Goal: Check status: Check status

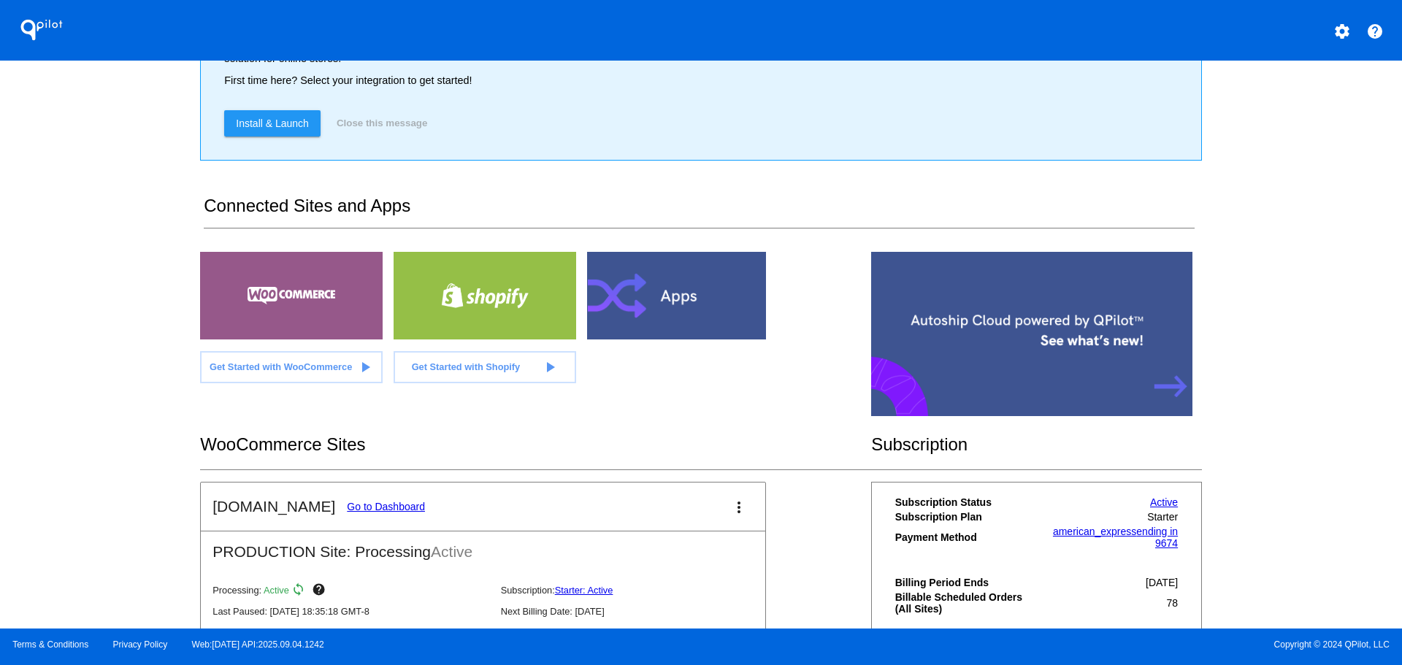
scroll to position [219, 0]
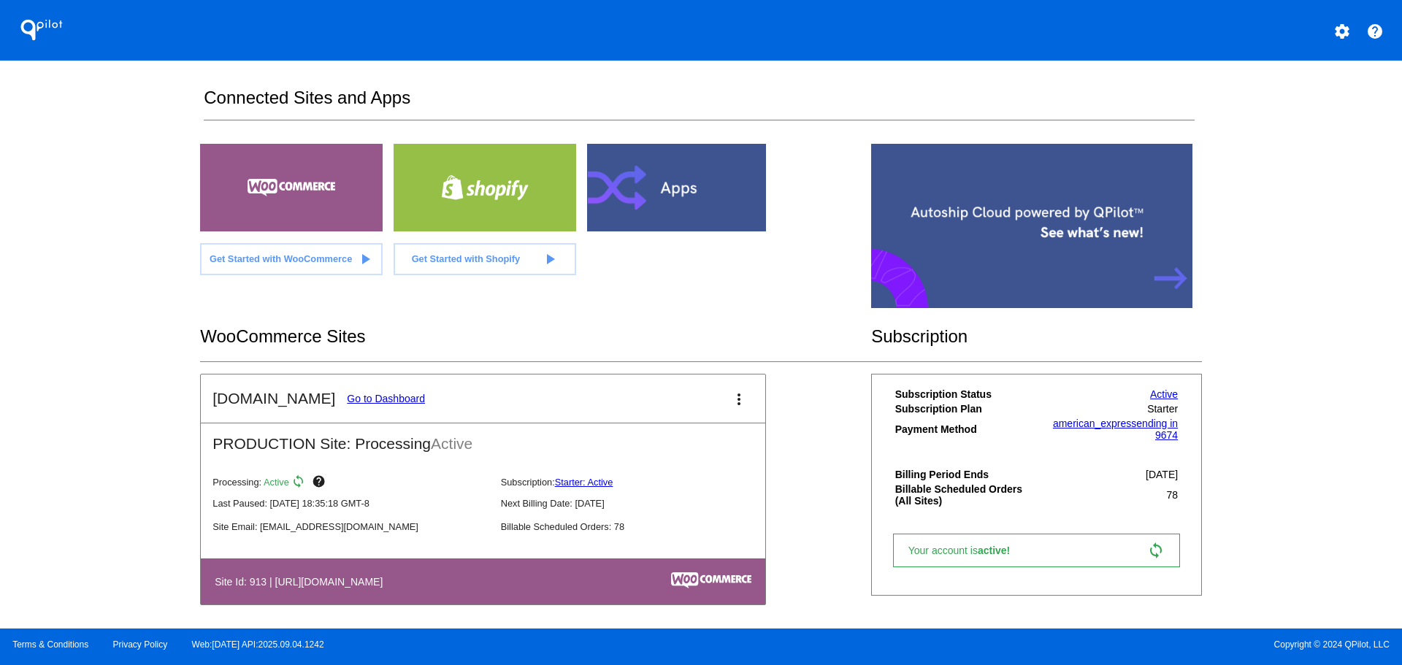
click at [370, 405] on link "Go to Dashboard" at bounding box center [386, 399] width 78 height 12
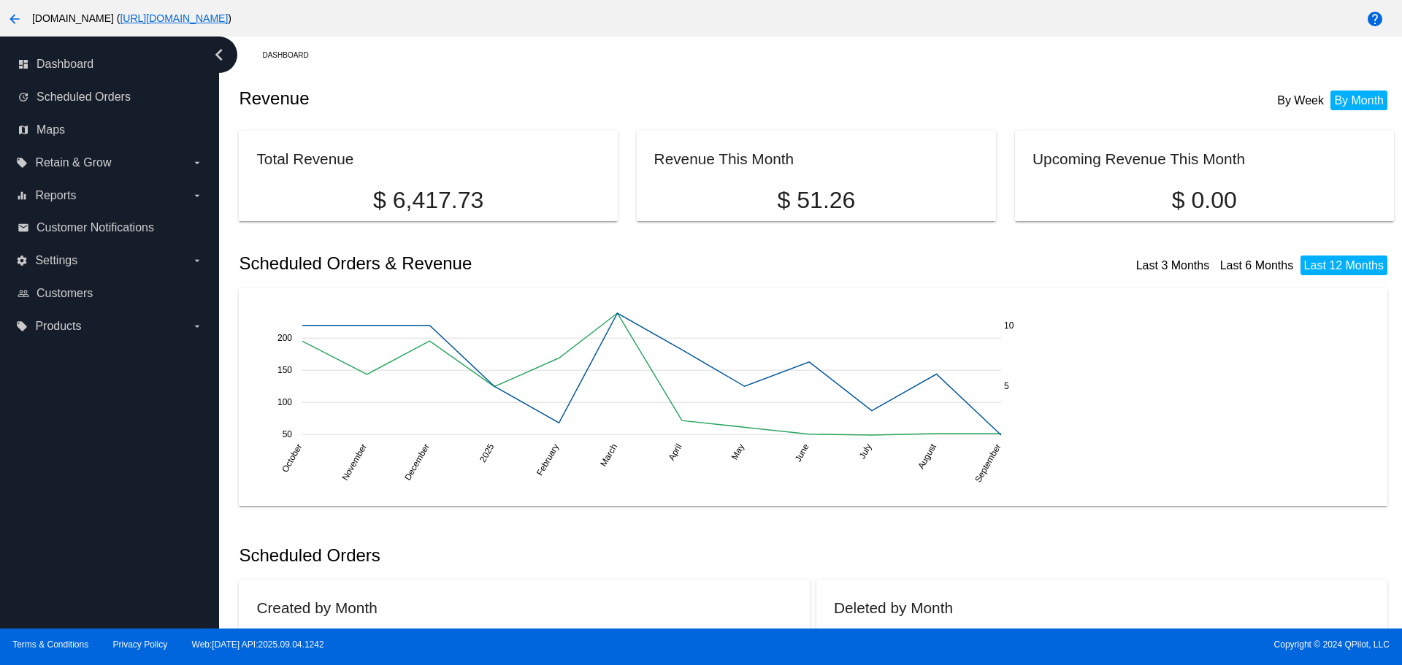
click at [9, 28] on button "arrow_back" at bounding box center [14, 18] width 29 height 29
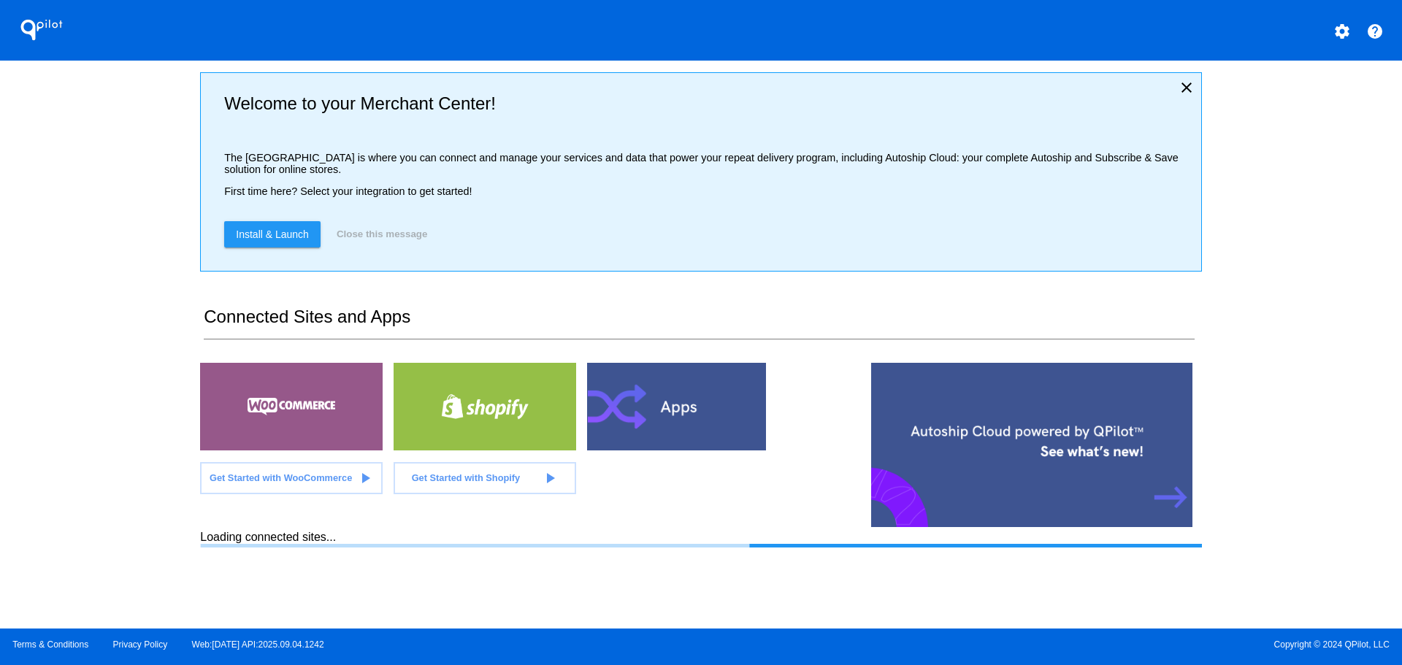
click at [1347, 28] on mat-icon "settings" at bounding box center [1342, 32] width 18 height 18
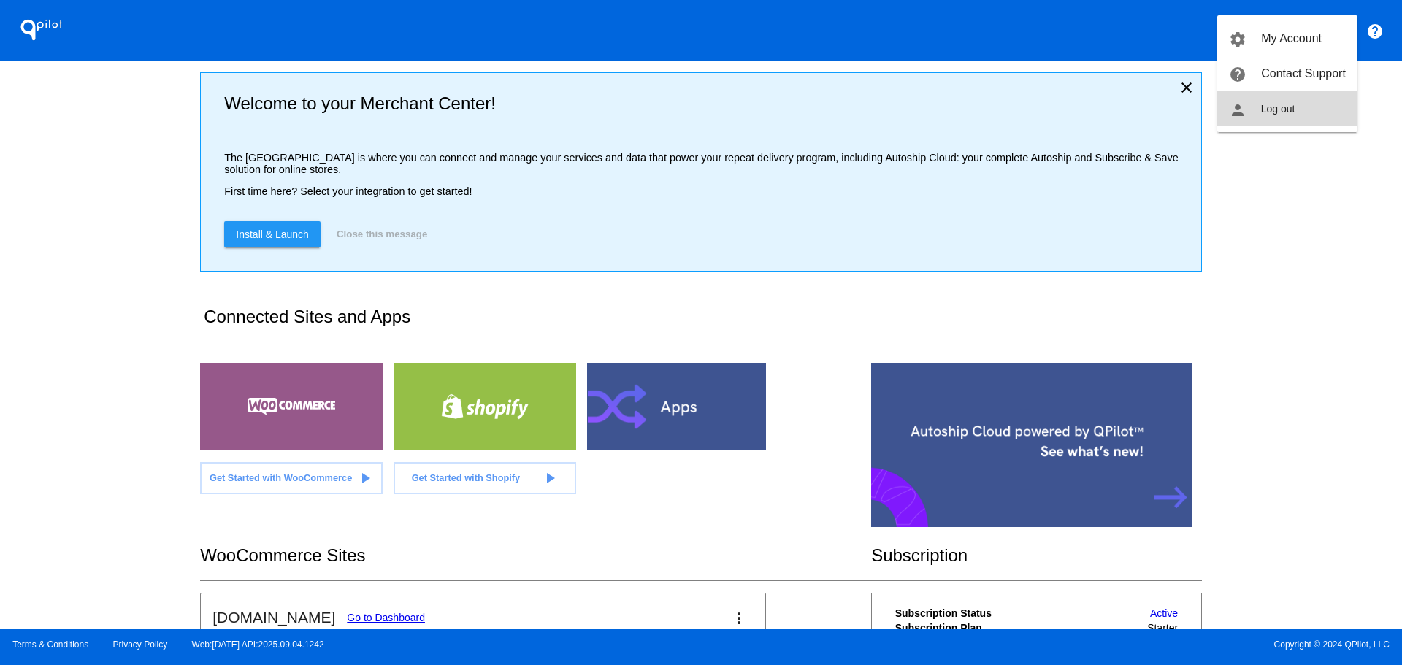
click at [1294, 112] on span "Log out" at bounding box center [1278, 109] width 34 height 12
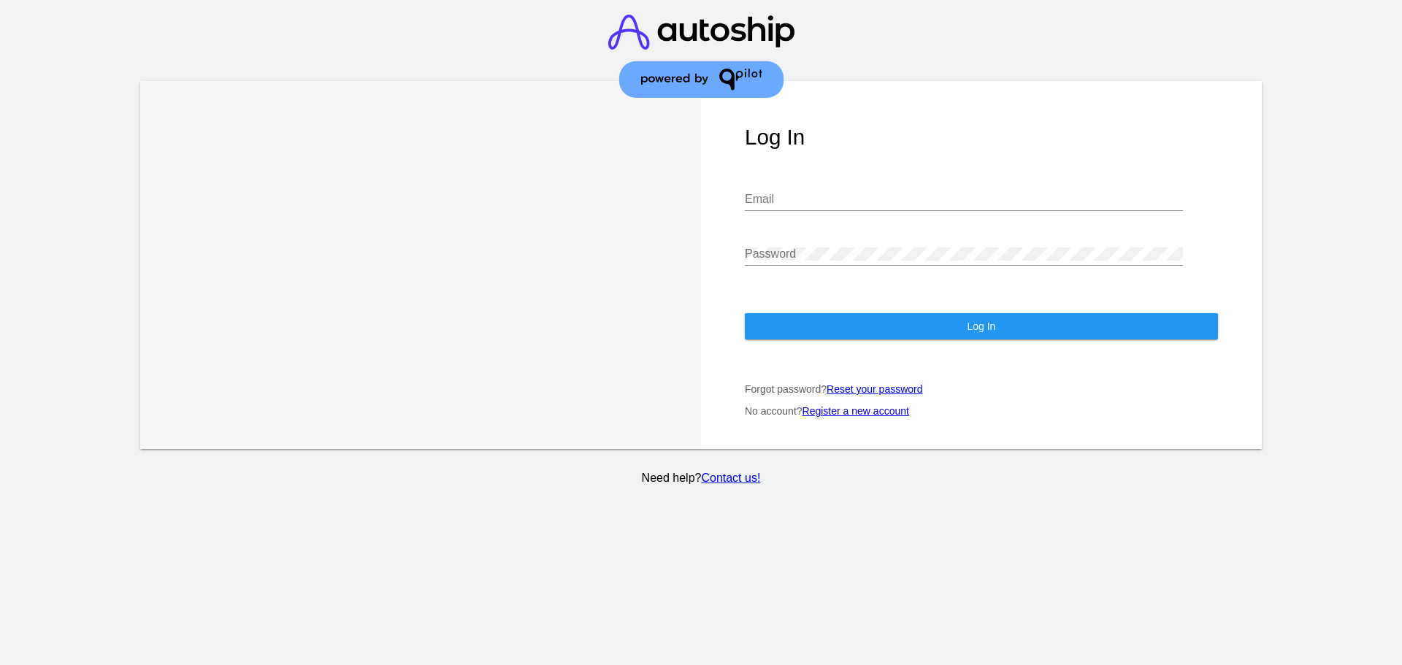
click at [782, 193] on input "Email" at bounding box center [964, 199] width 438 height 13
type input "[EMAIL_ADDRESS][DOMAIN_NAME]"
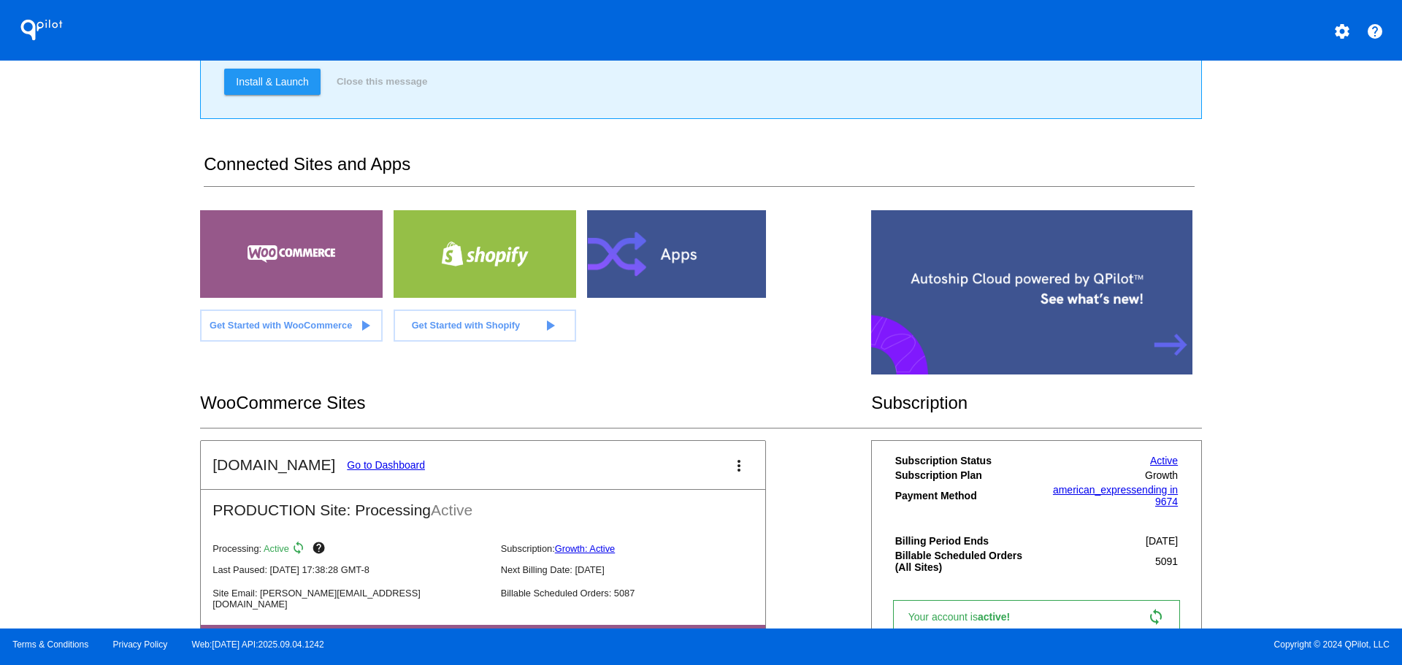
scroll to position [292, 0]
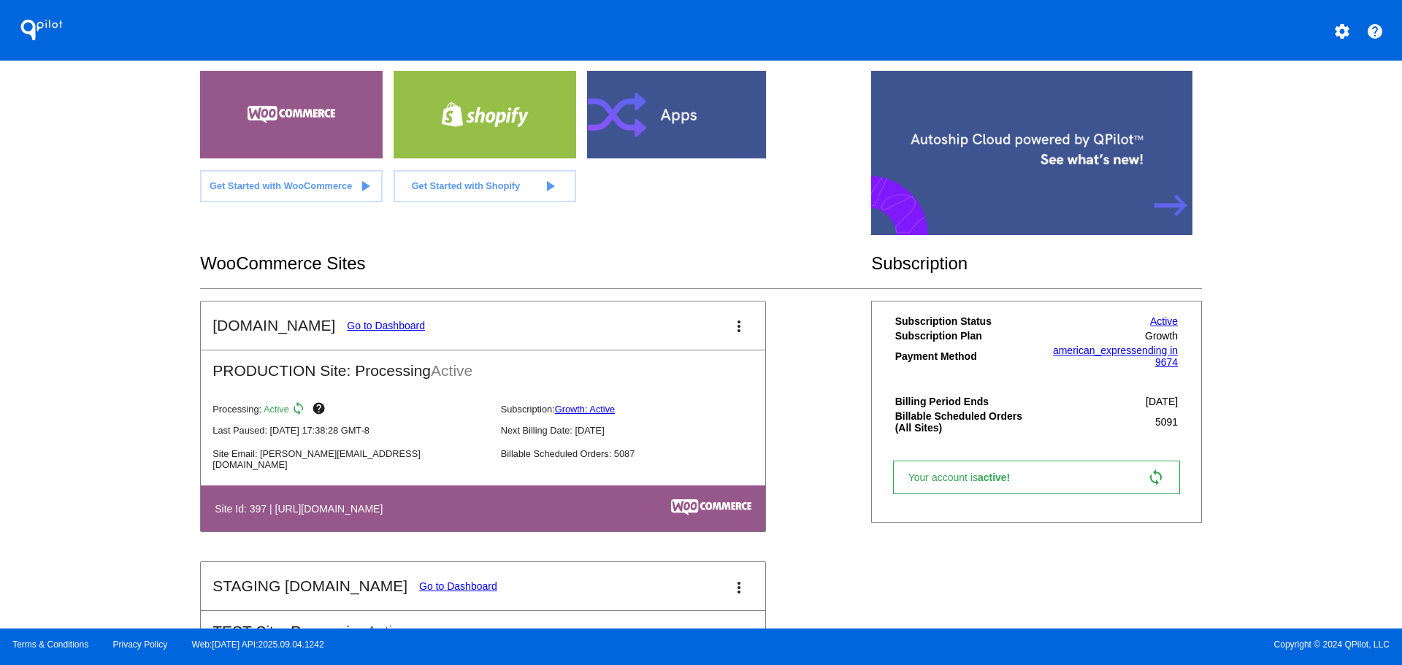
click at [403, 332] on link "Go to Dashboard" at bounding box center [386, 326] width 78 height 12
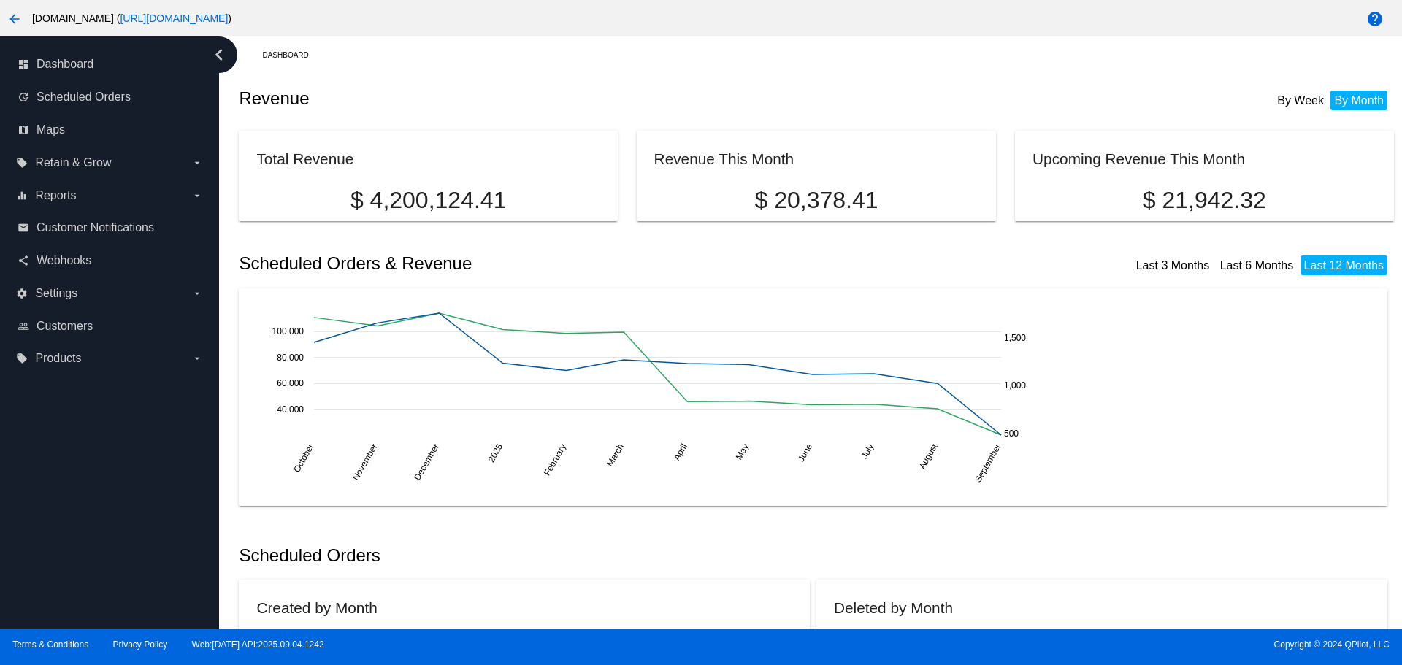
click at [1083, 272] on div "Last 3 Months Last 6 Months Last 12 Months" at bounding box center [1101, 256] width 571 height 34
click at [784, 255] on div "Scheduled Orders & Revenue Last 3 Months Last 6 Months Last 12 Months" at bounding box center [816, 264] width 1154 height 50
click at [1201, 96] on div "By Week By Month" at bounding box center [1294, 91] width 186 height 34
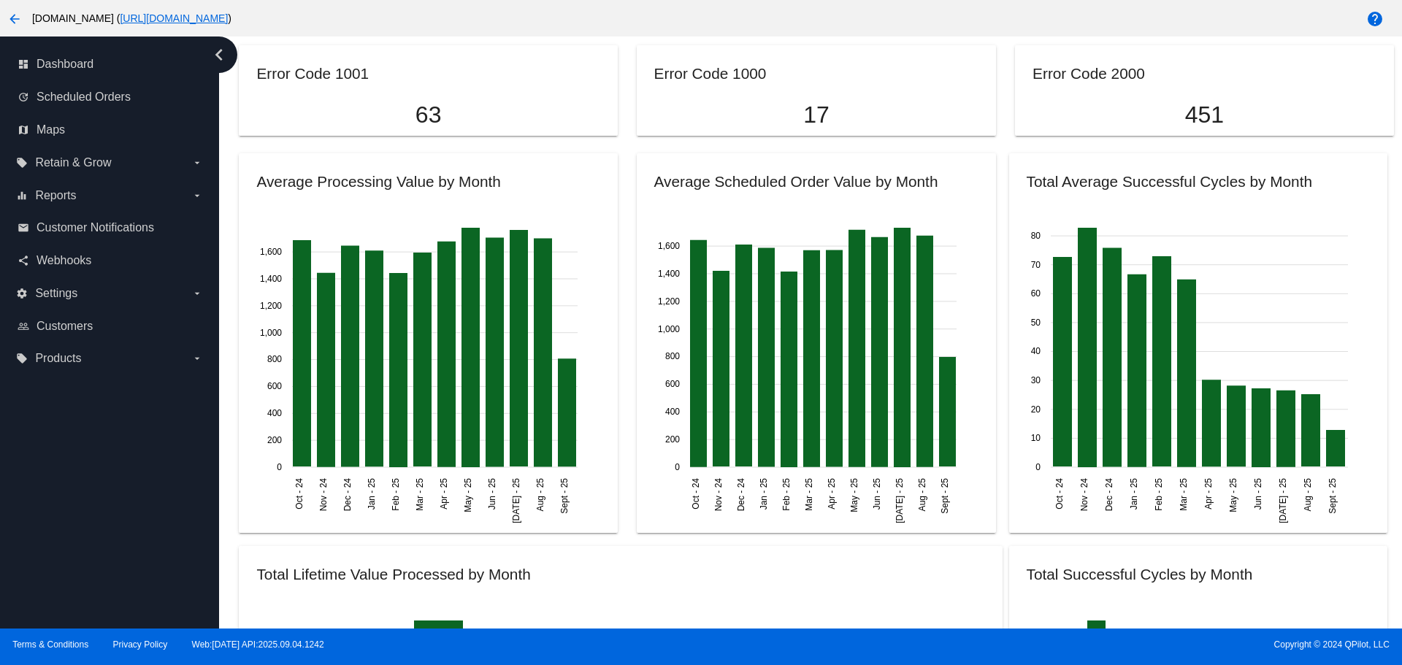
scroll to position [1387, 0]
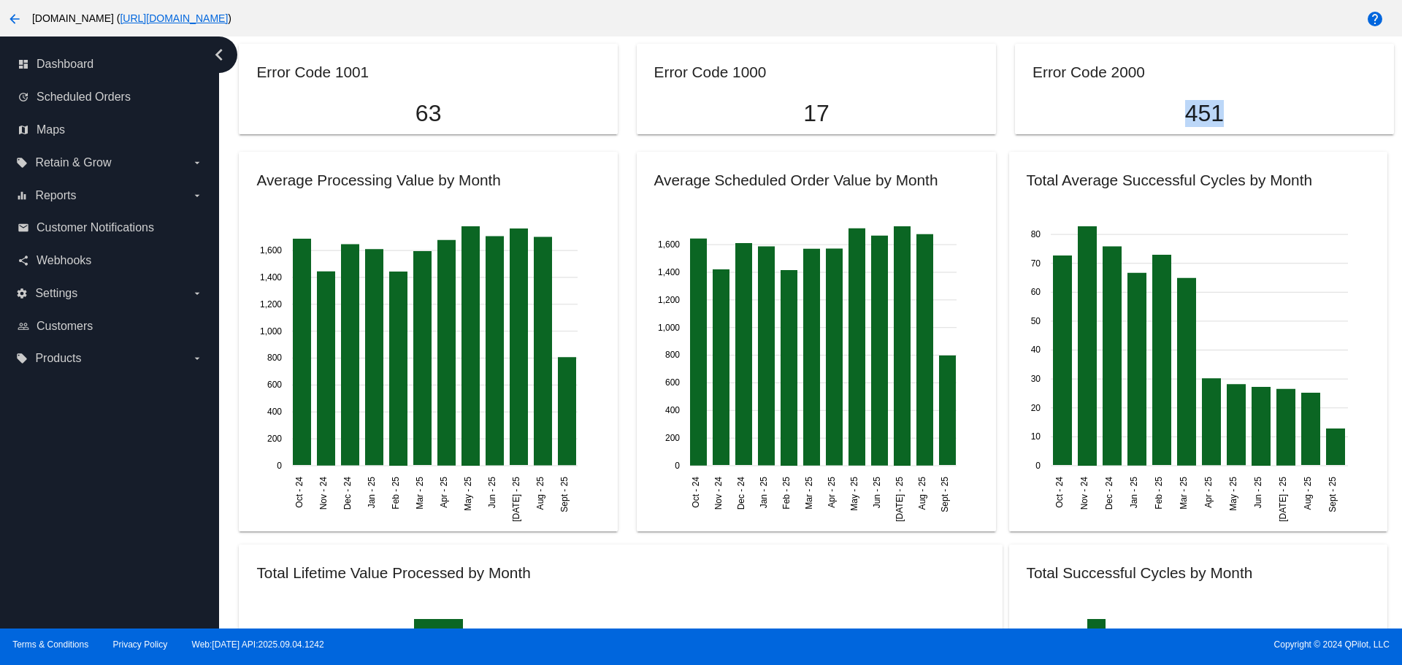
drag, startPoint x: 1209, startPoint y: 123, endPoint x: 1172, endPoint y: 109, distance: 39.1
click at [1172, 109] on p "451" at bounding box center [1204, 113] width 343 height 27
copy p "451"
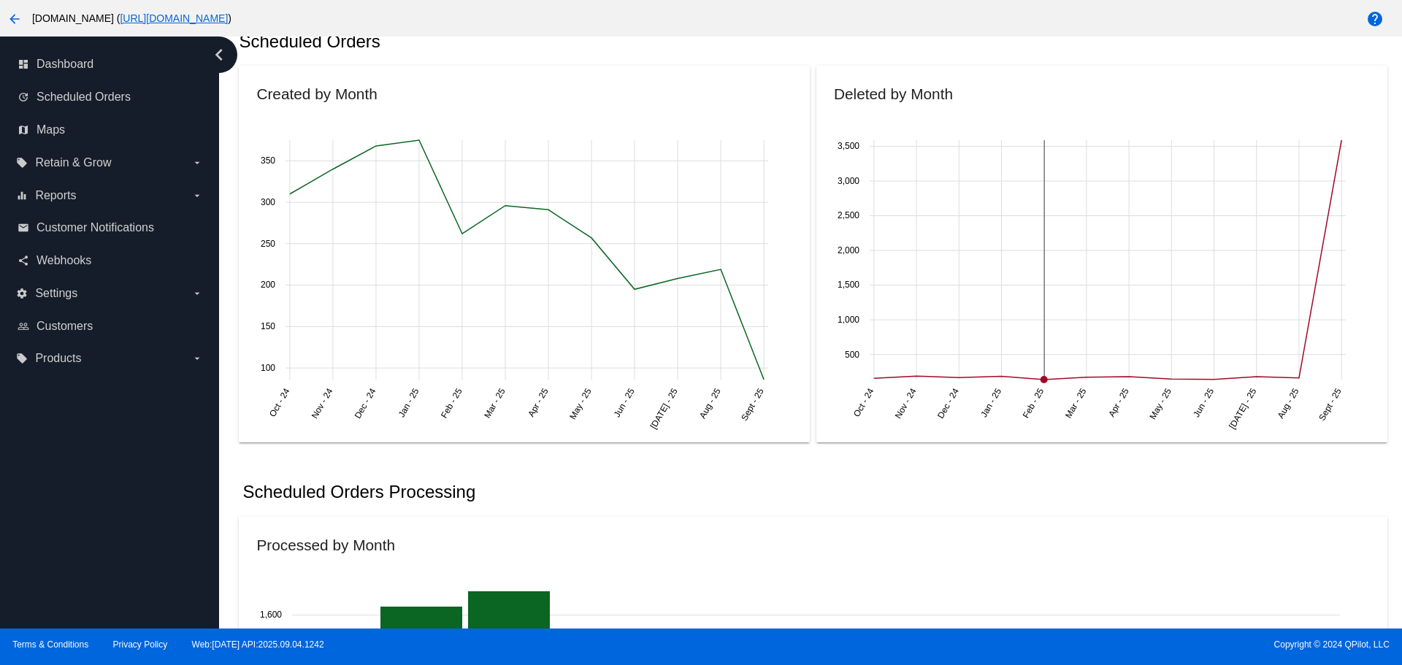
scroll to position [219, 0]
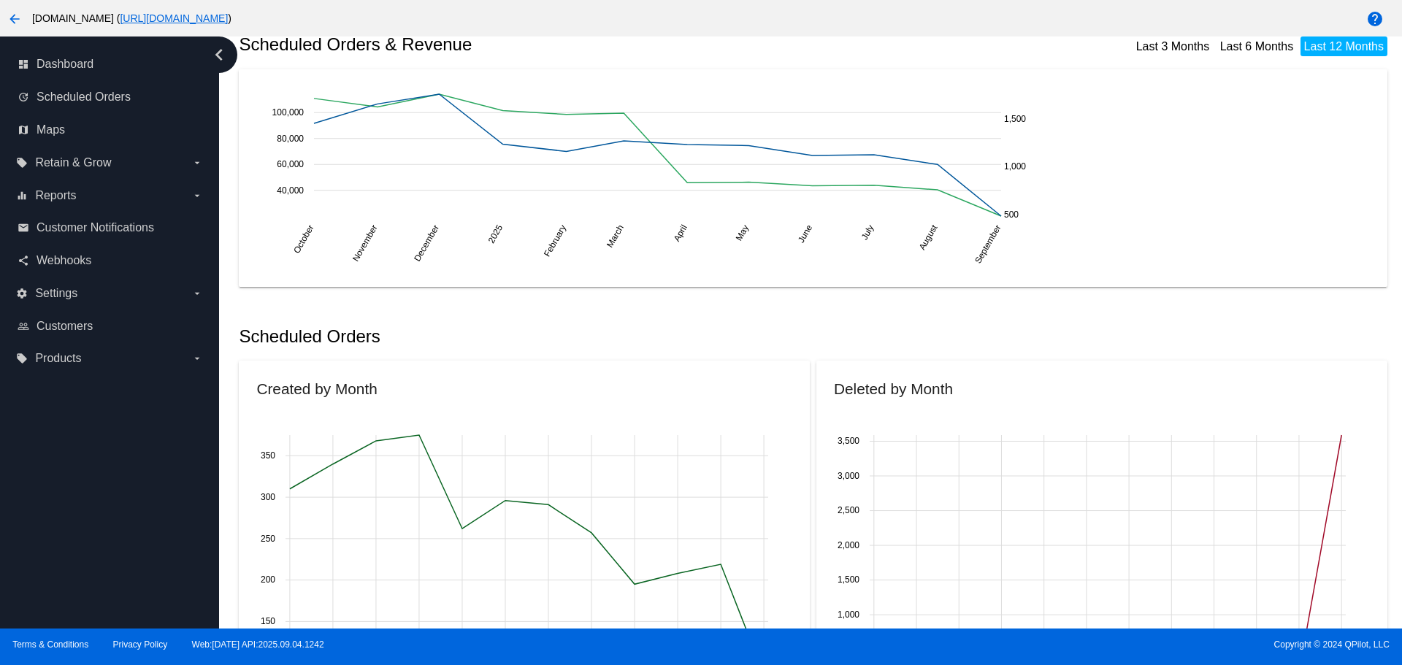
click at [1100, 203] on div "October October November November December [DATE] 2025 February February March …" at bounding box center [813, 178] width 1114 height 183
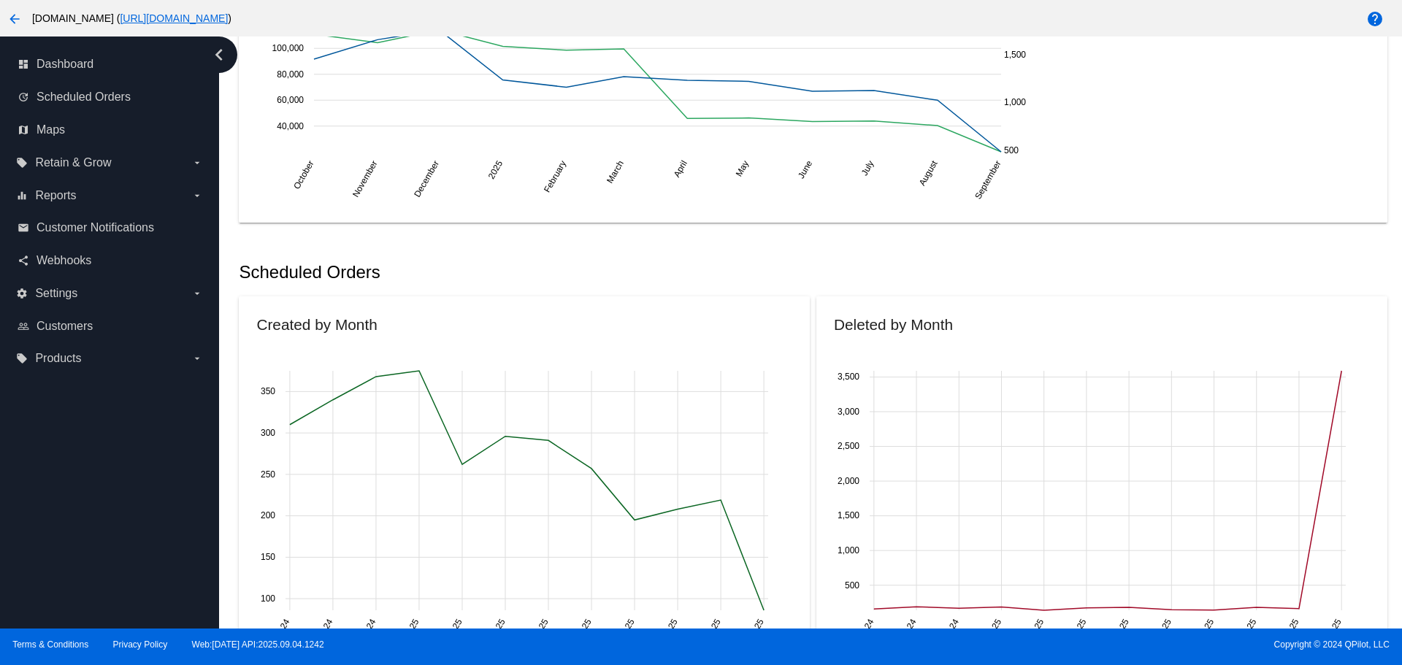
scroll to position [365, 0]
